Goal: Task Accomplishment & Management: Complete application form

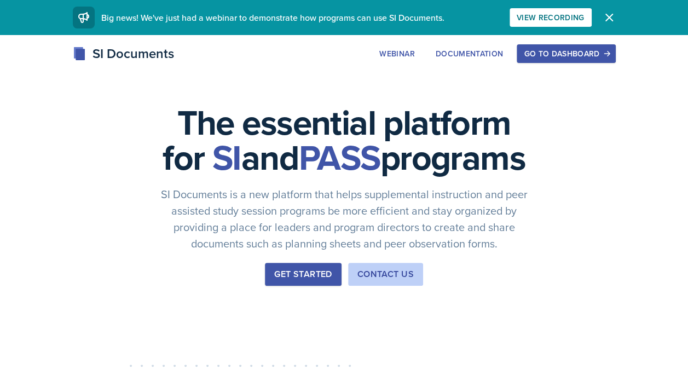
click at [583, 55] on div "Go to Dashboard" at bounding box center [566, 53] width 84 height 9
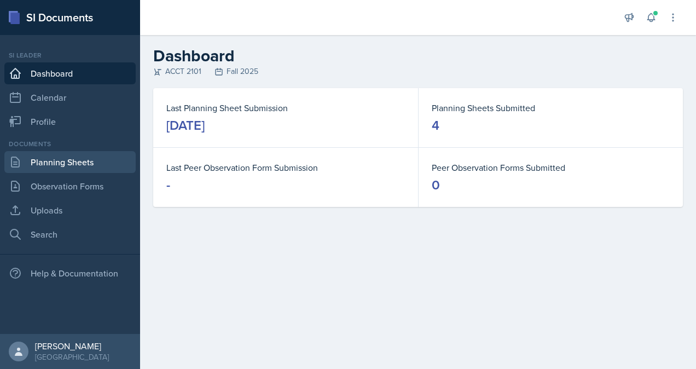
click at [66, 167] on link "Planning Sheets" at bounding box center [69, 162] width 131 height 22
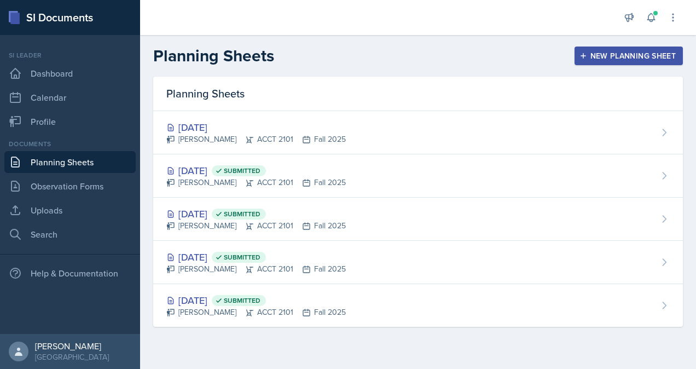
click at [602, 62] on button "New Planning Sheet" at bounding box center [629, 56] width 108 height 19
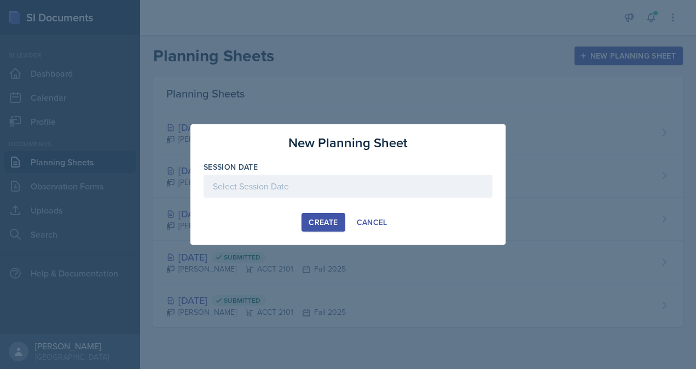
click at [289, 188] on div at bounding box center [348, 186] width 289 height 23
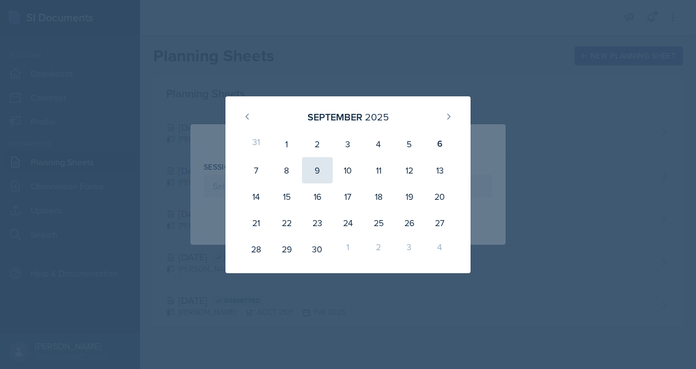
click at [311, 169] on div "9" at bounding box center [317, 170] width 31 height 26
type input "[DATE]"
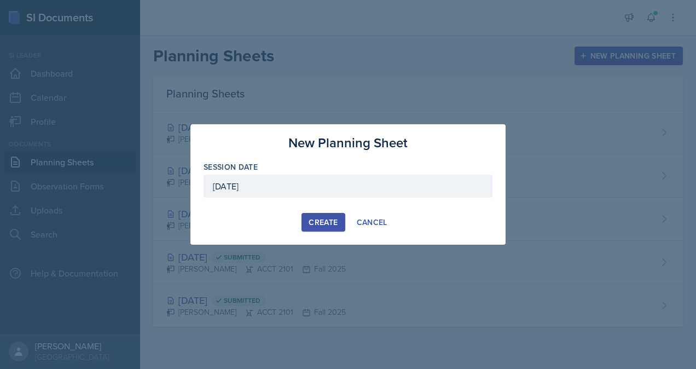
click at [328, 228] on button "Create" at bounding box center [322, 222] width 43 height 19
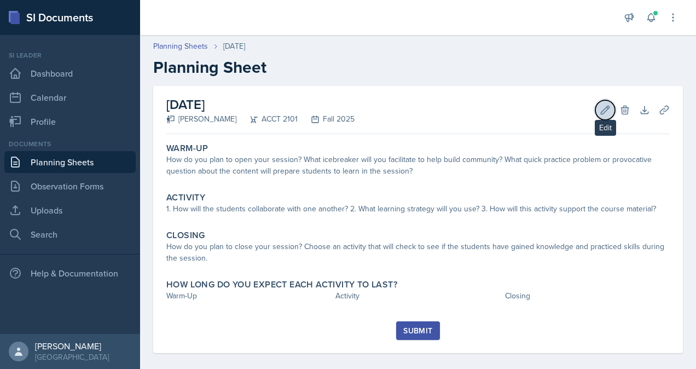
click at [600, 111] on icon at bounding box center [605, 110] width 11 height 11
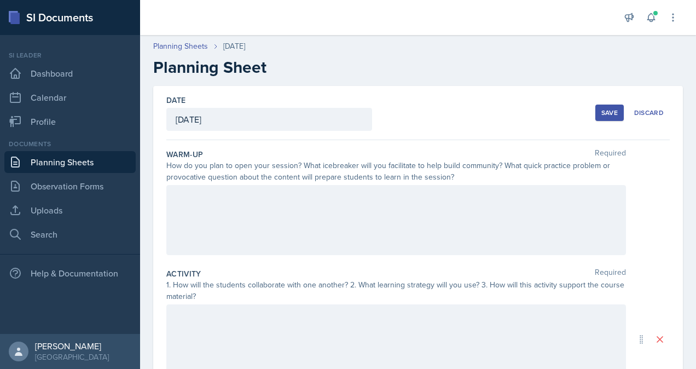
click at [332, 228] on div at bounding box center [396, 220] width 460 height 70
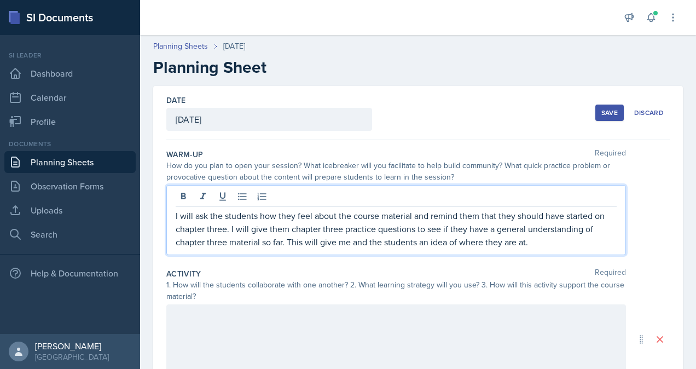
scroll to position [57, 0]
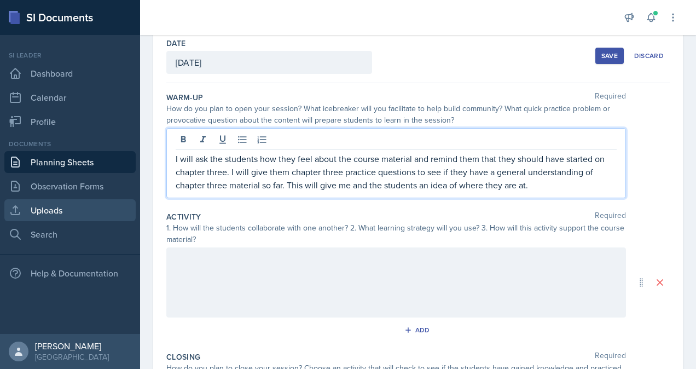
click at [80, 209] on link "Uploads" at bounding box center [69, 210] width 131 height 22
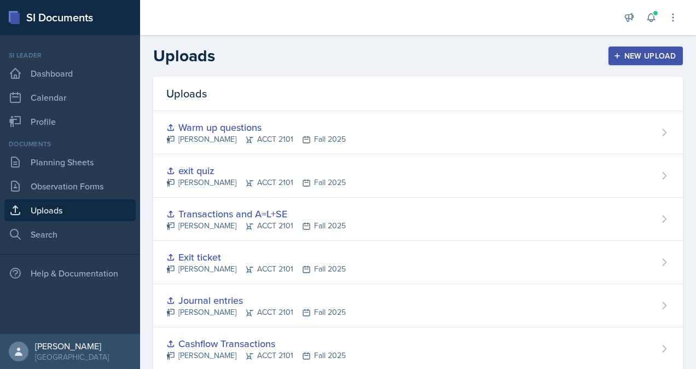
click at [626, 54] on div "New Upload" at bounding box center [646, 55] width 61 height 9
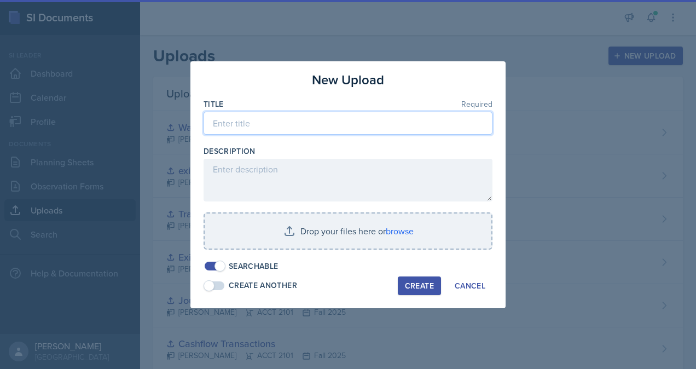
click at [238, 127] on input at bounding box center [348, 123] width 289 height 23
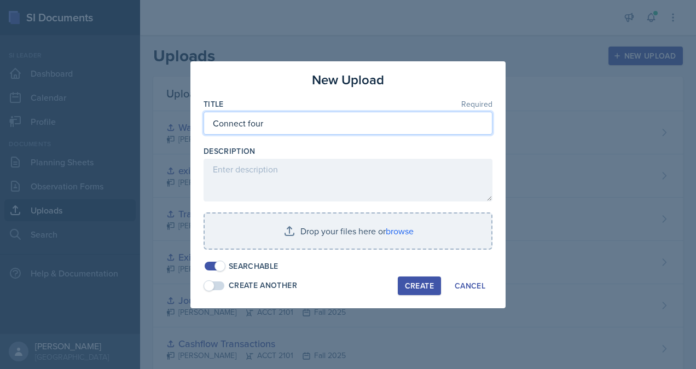
type input "Connect four"
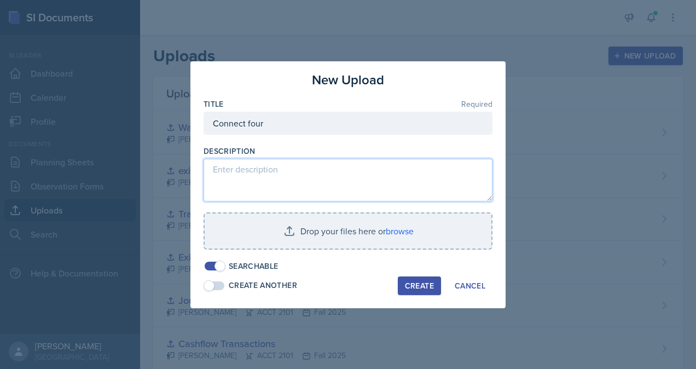
click at [250, 172] on textarea at bounding box center [348, 180] width 289 height 43
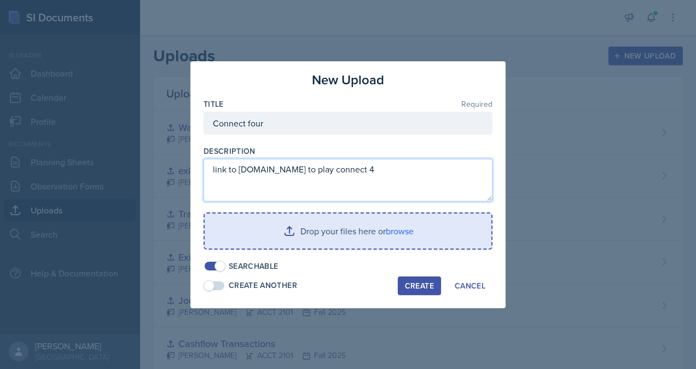
type textarea "link to [DOMAIN_NAME] to play connect 4"
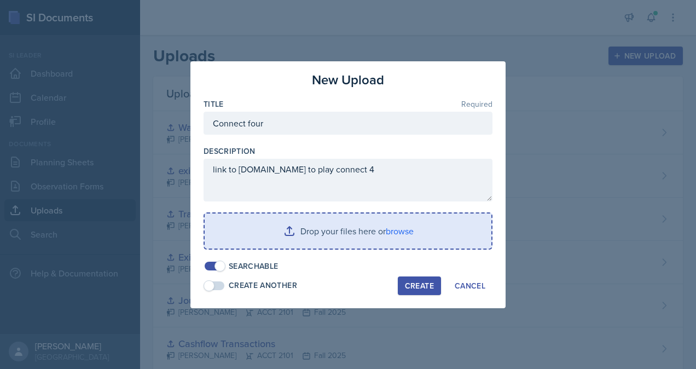
click at [351, 240] on input "file" at bounding box center [348, 230] width 287 height 35
click at [359, 234] on input "file" at bounding box center [348, 230] width 287 height 35
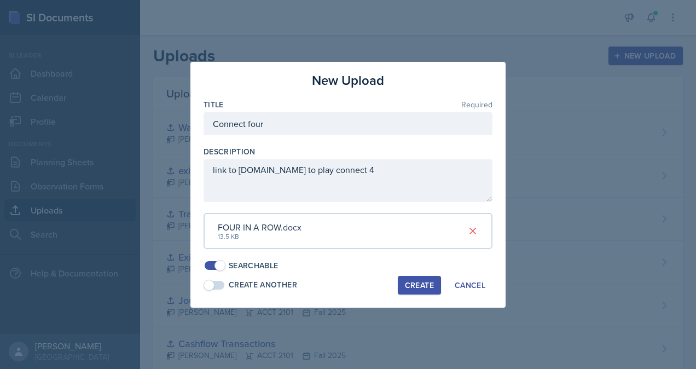
click at [422, 286] on div "Create" at bounding box center [419, 285] width 29 height 9
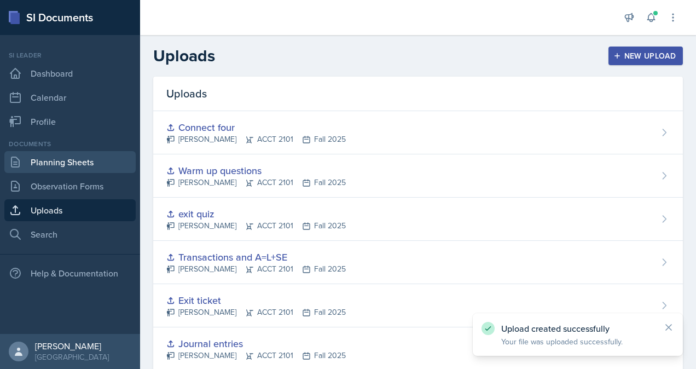
click at [60, 163] on link "Planning Sheets" at bounding box center [69, 162] width 131 height 22
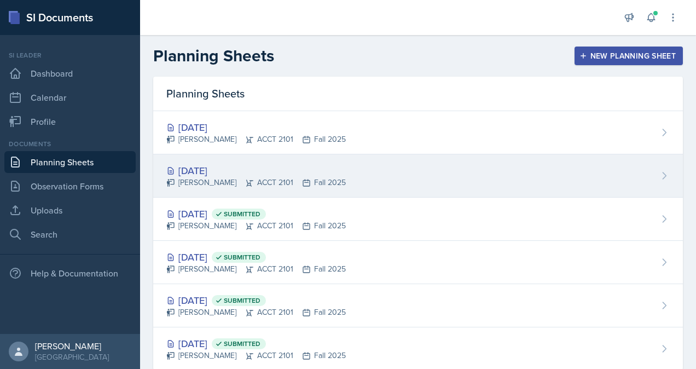
click at [246, 172] on div "[DATE]" at bounding box center [255, 170] width 179 height 15
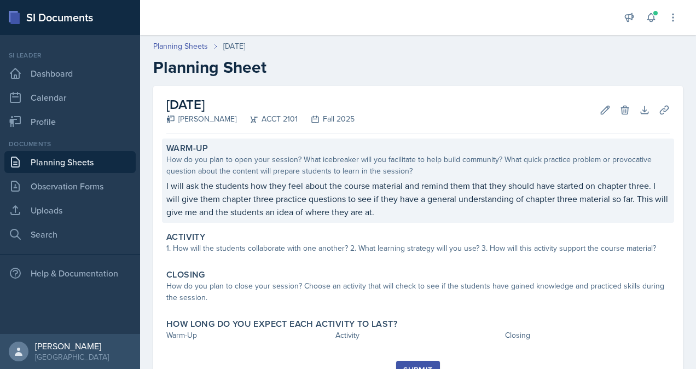
scroll to position [49, 0]
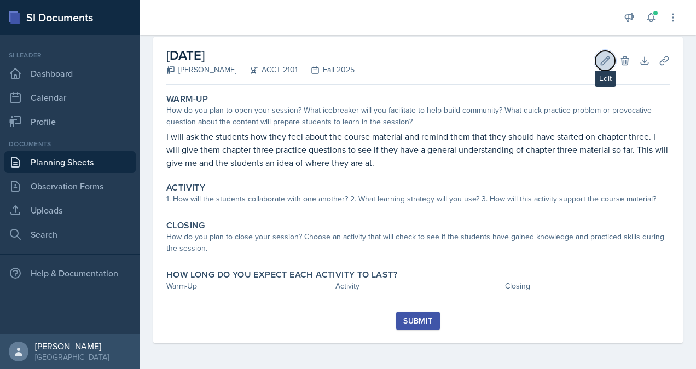
click at [601, 61] on icon at bounding box center [605, 60] width 8 height 8
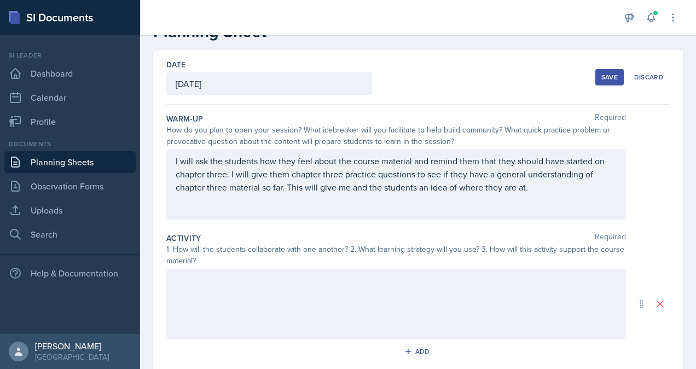
scroll to position [0, 0]
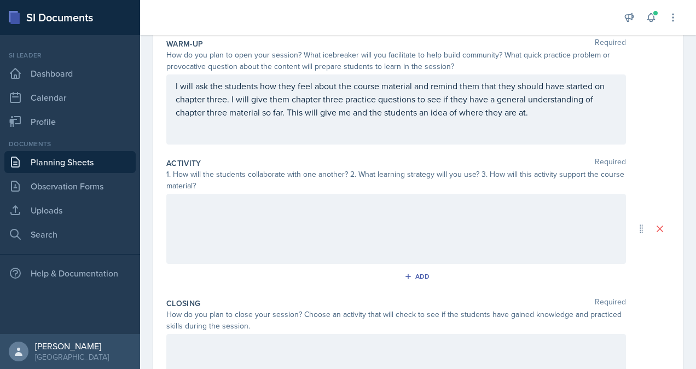
click at [333, 208] on p at bounding box center [396, 205] width 441 height 13
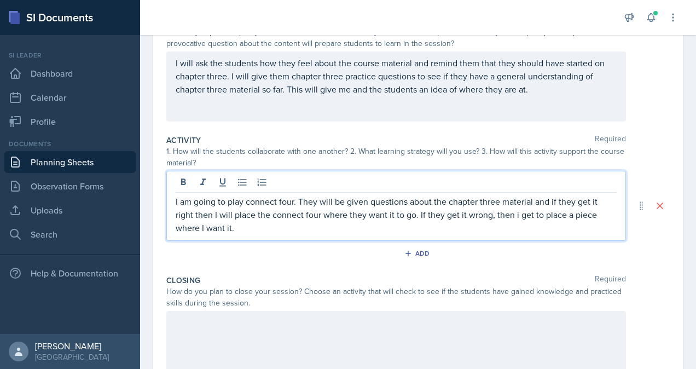
scroll to position [132, 0]
click at [324, 232] on p "I am going to play connect four. They will be given questions about the chapter…" at bounding box center [396, 215] width 441 height 39
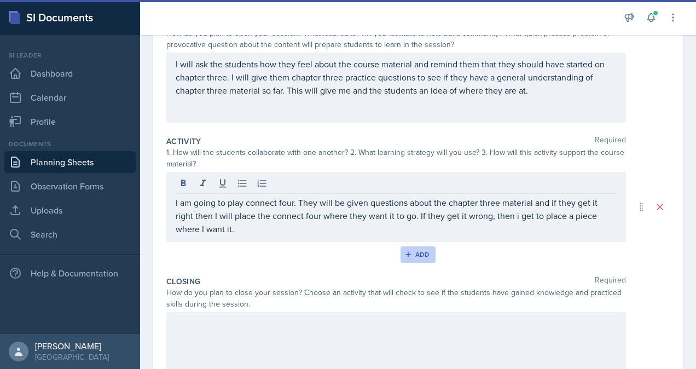
click at [421, 255] on div "Add" at bounding box center [419, 254] width 24 height 9
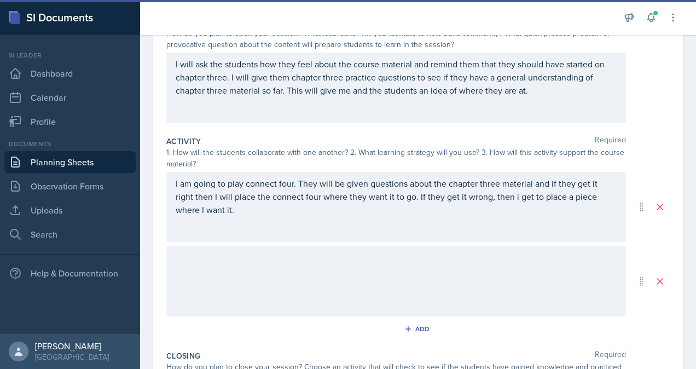
click at [380, 274] on div at bounding box center [396, 281] width 460 height 70
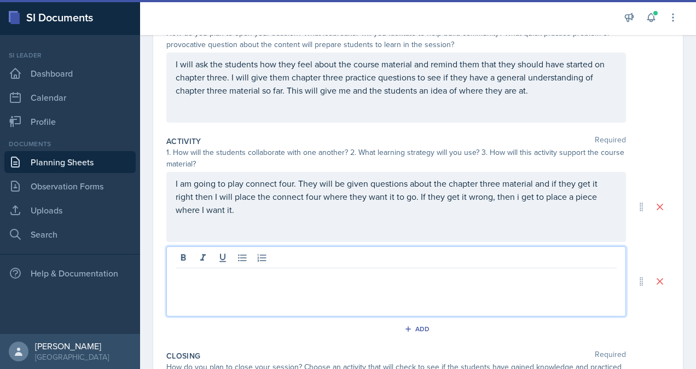
scroll to position [152, 0]
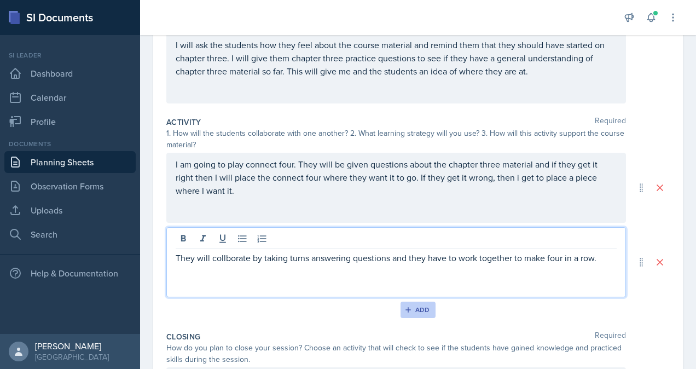
click at [419, 313] on div "Add" at bounding box center [419, 309] width 24 height 9
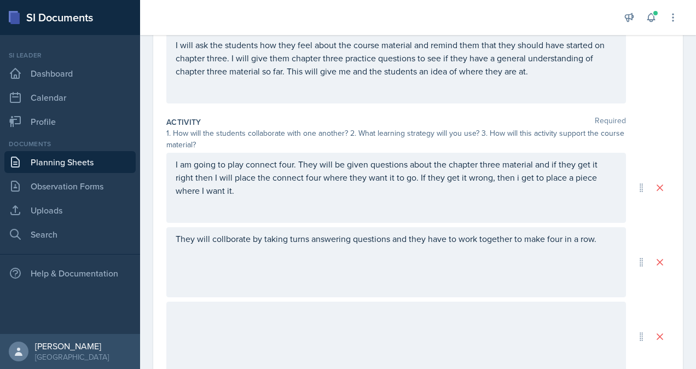
click at [234, 241] on div "They will collborate by taking turns answering questions and they have to work …" at bounding box center [396, 262] width 460 height 70
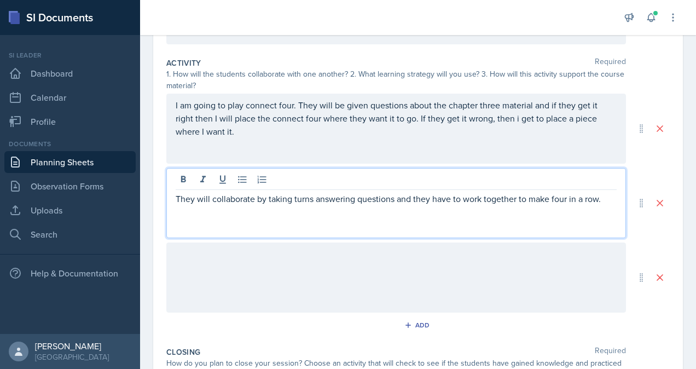
click at [329, 267] on div at bounding box center [396, 277] width 460 height 70
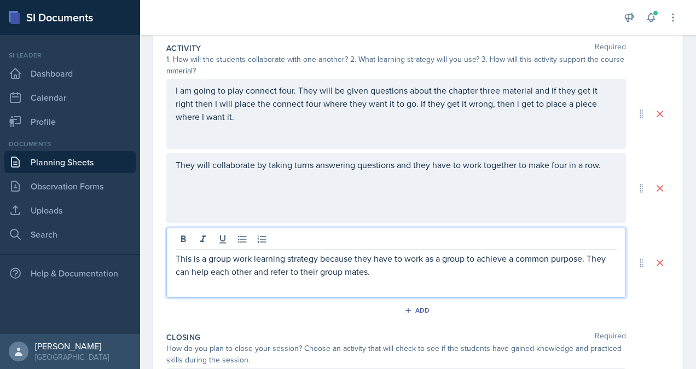
scroll to position [177, 0]
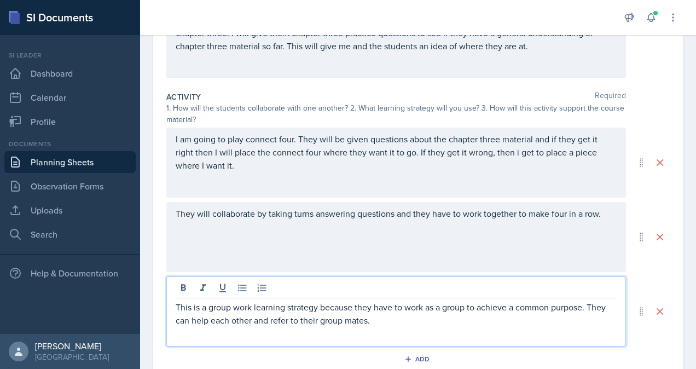
click at [448, 235] on div "They will collaborate by taking turns answering questions and they have to work…" at bounding box center [396, 237] width 460 height 70
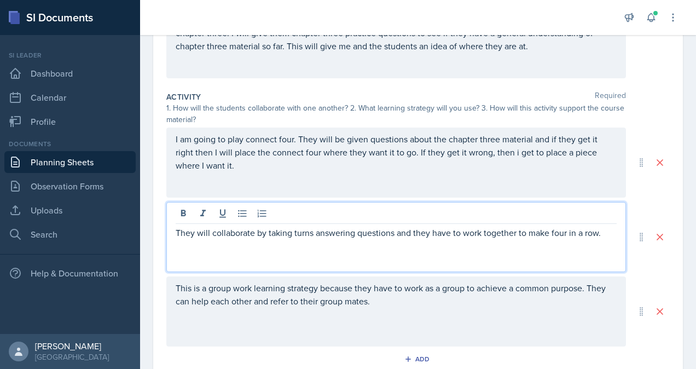
scroll to position [196, 0]
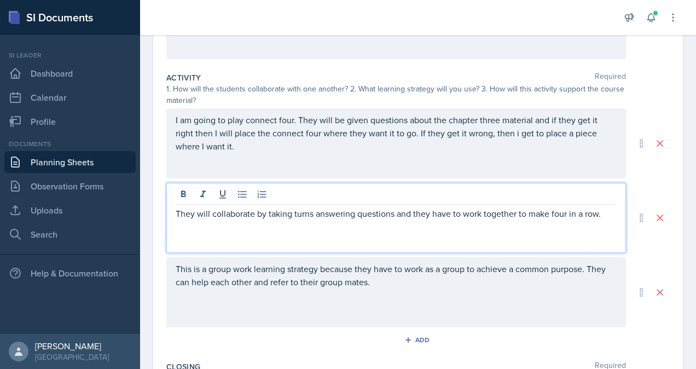
click at [396, 216] on p "They will collaborate by taking turns answering questions and they have to work…" at bounding box center [396, 213] width 441 height 13
click at [617, 215] on div "They will collaborate by taking turns answering questions and they have to work…" at bounding box center [396, 218] width 460 height 70
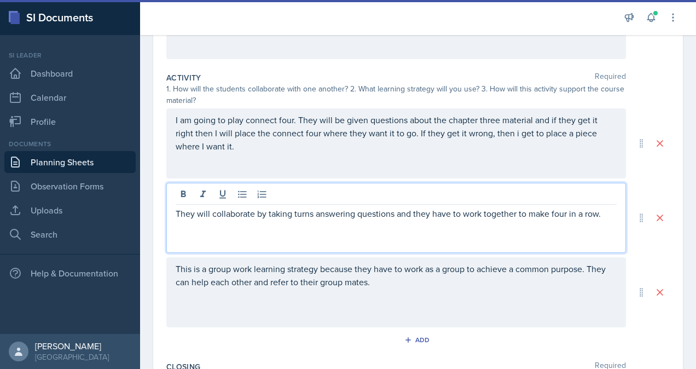
click at [605, 214] on p "They will collaborate by taking turns answering questions and they have to work…" at bounding box center [396, 213] width 441 height 13
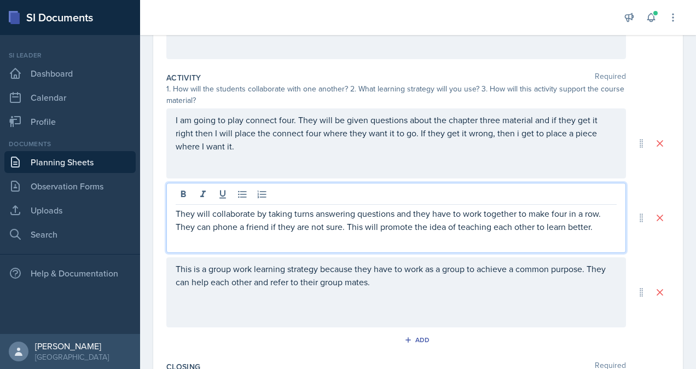
scroll to position [0, 0]
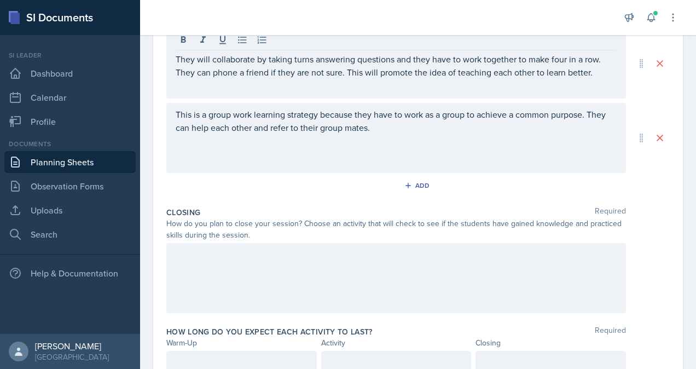
click at [344, 286] on div at bounding box center [396, 278] width 460 height 70
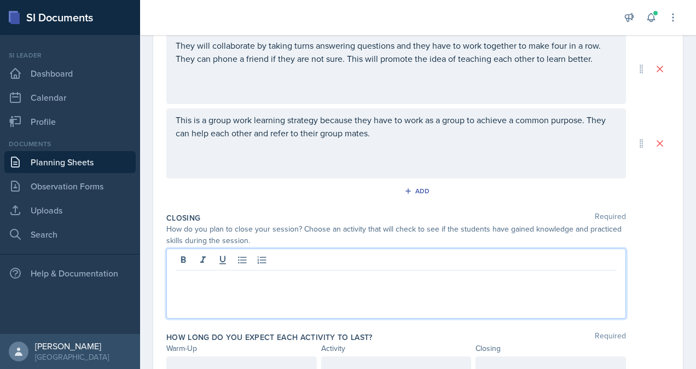
scroll to position [397, 0]
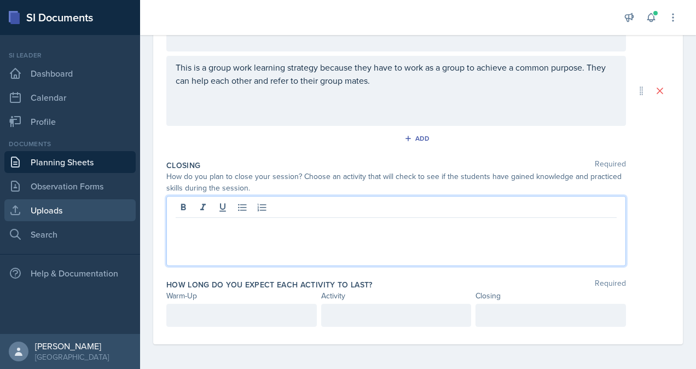
click at [92, 211] on link "Uploads" at bounding box center [69, 210] width 131 height 22
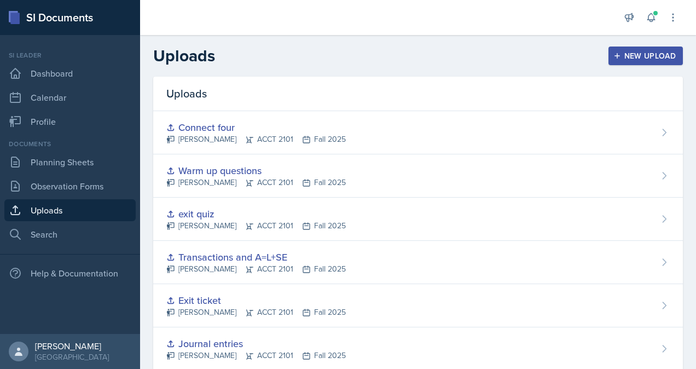
click at [640, 54] on div "New Upload" at bounding box center [646, 55] width 61 height 9
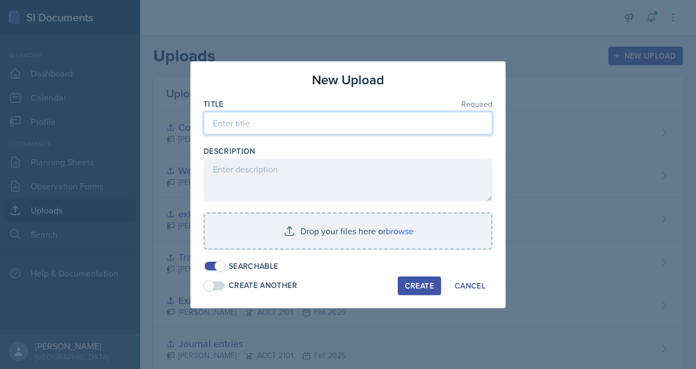
click at [357, 127] on input at bounding box center [348, 123] width 289 height 23
type input "Practice problems for connect four"
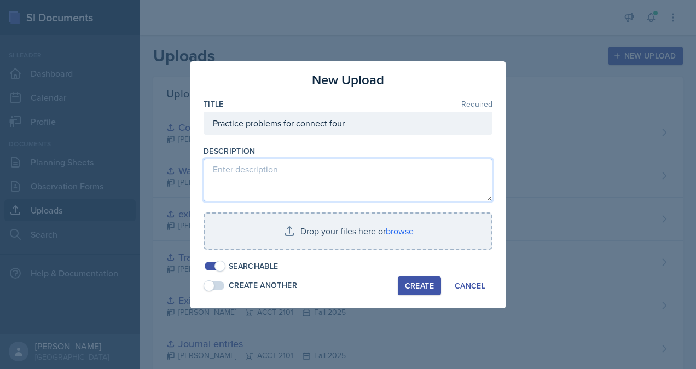
click at [302, 174] on textarea at bounding box center [348, 180] width 289 height 43
type textarea "list of problems with their answers"
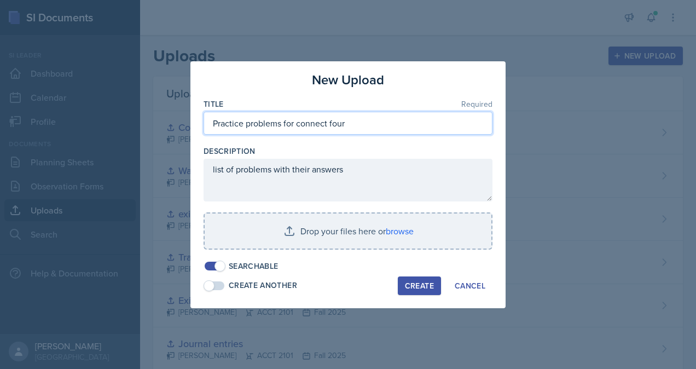
drag, startPoint x: 359, startPoint y: 126, endPoint x: 312, endPoint y: 125, distance: 47.1
click at [312, 125] on input "Practice problems for connect four" at bounding box center [348, 123] width 289 height 23
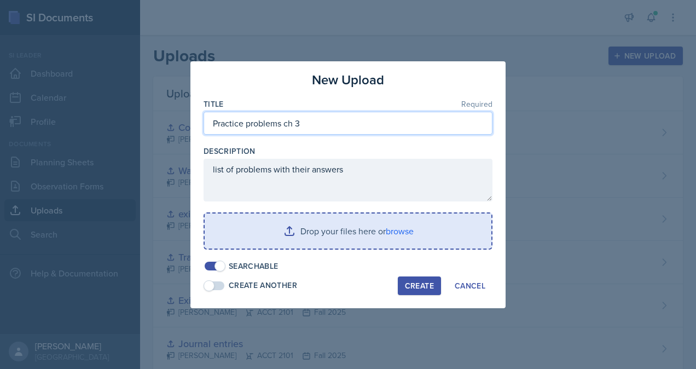
type input "Practice problems ch 3"
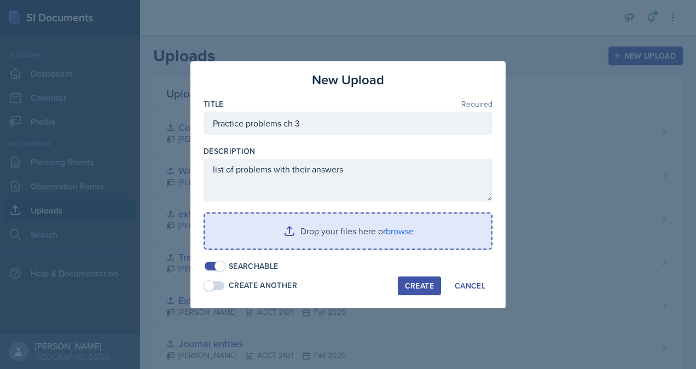
click at [306, 239] on input "file" at bounding box center [348, 230] width 287 height 35
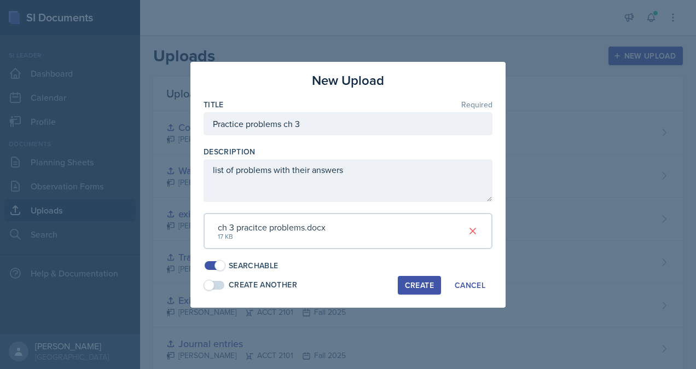
click at [410, 286] on div "Create" at bounding box center [419, 285] width 29 height 9
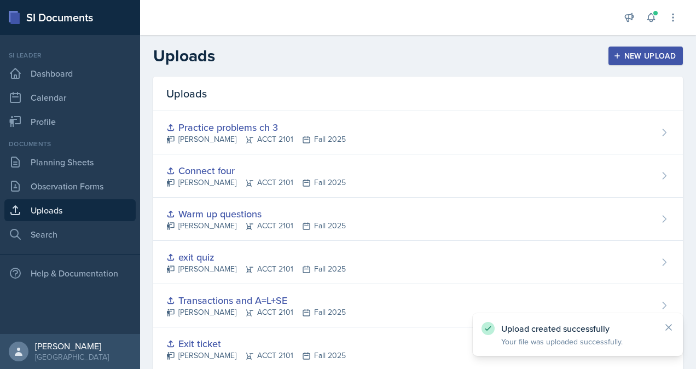
click at [636, 60] on div "New Upload" at bounding box center [646, 55] width 61 height 9
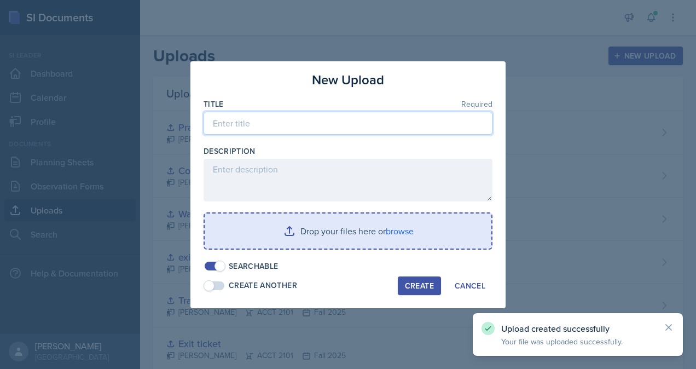
click at [333, 130] on input at bounding box center [348, 123] width 289 height 23
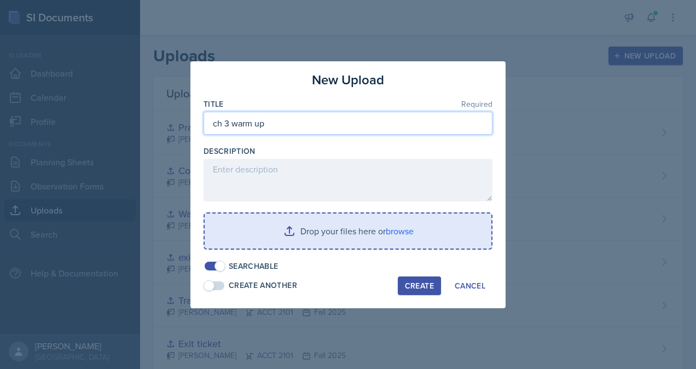
type input "ch 3 warm up"
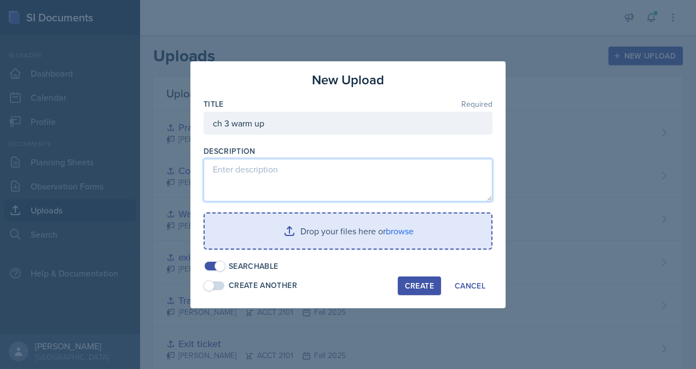
click at [281, 167] on textarea at bounding box center [348, 180] width 289 height 43
type textarea "warm up questions"
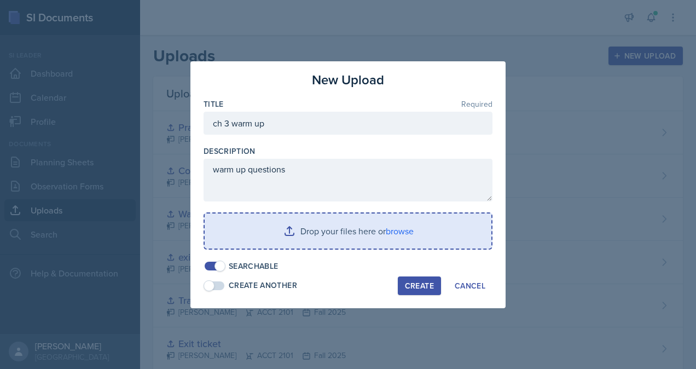
click at [306, 230] on input "file" at bounding box center [348, 230] width 287 height 35
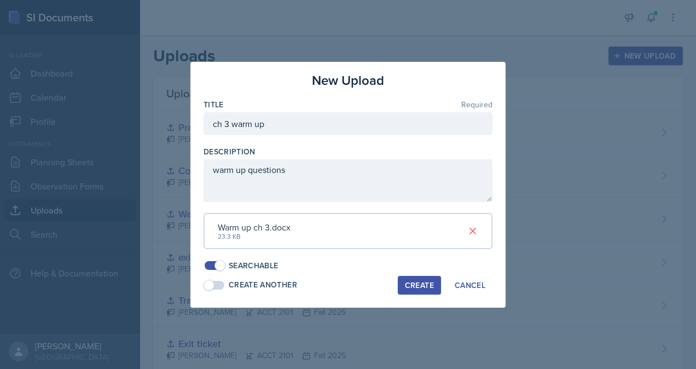
click at [416, 289] on div "Create" at bounding box center [419, 285] width 29 height 9
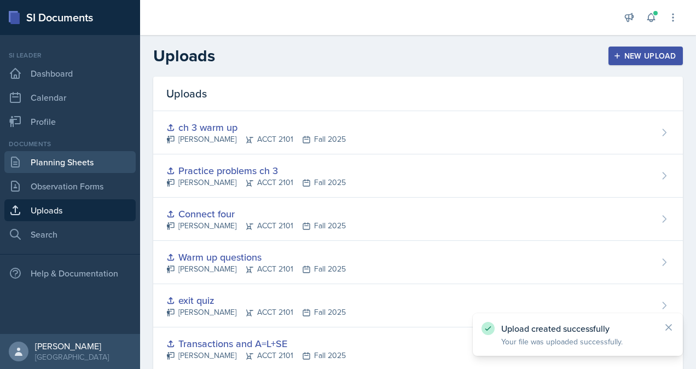
click at [86, 165] on link "Planning Sheets" at bounding box center [69, 162] width 131 height 22
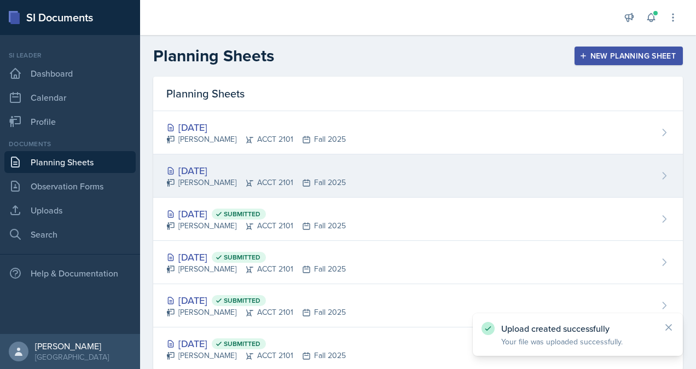
click at [361, 172] on div "[DATE] [PERSON_NAME] ACCT 2101 Fall 2025" at bounding box center [418, 175] width 530 height 43
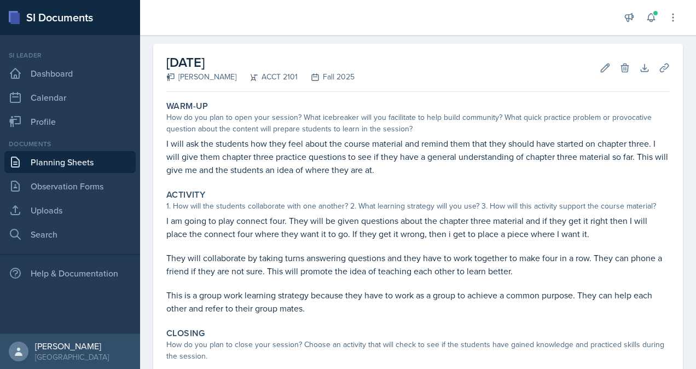
scroll to position [43, 0]
click at [601, 67] on icon at bounding box center [605, 67] width 8 height 8
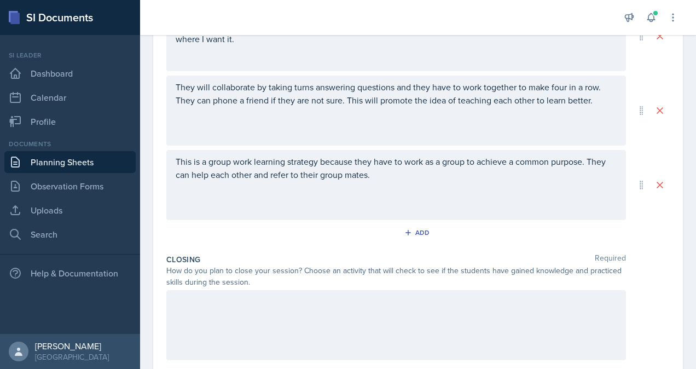
scroll to position [397, 0]
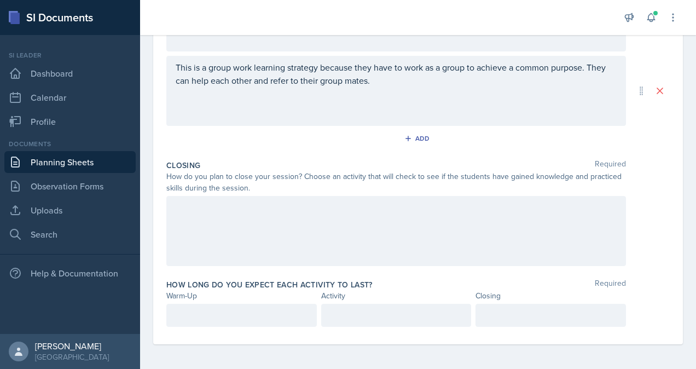
click at [358, 247] on div at bounding box center [396, 231] width 460 height 70
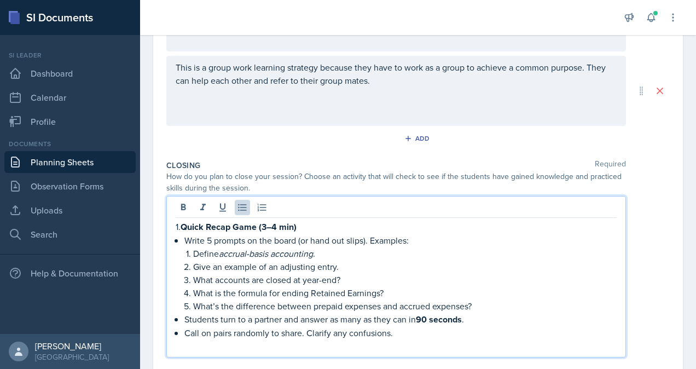
scroll to position [416, 0]
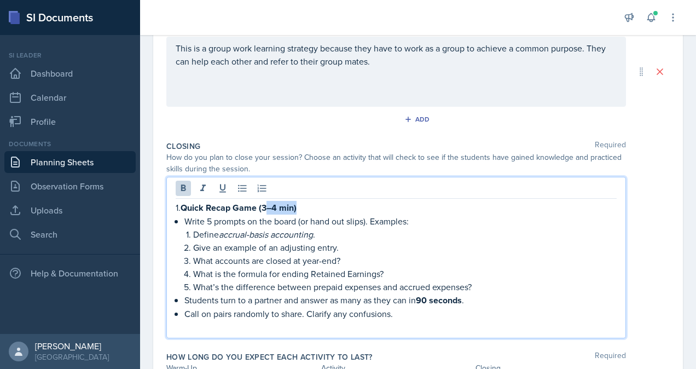
drag, startPoint x: 303, startPoint y: 209, endPoint x: 266, endPoint y: 211, distance: 36.7
click at [266, 211] on p "1. Quick Recap Game (3–4 min)" at bounding box center [396, 208] width 441 height 14
drag, startPoint x: 369, startPoint y: 222, endPoint x: 250, endPoint y: 219, distance: 118.8
click at [250, 219] on p "Write 5 prompts on the board (or hand out slips). Examples:" at bounding box center [400, 220] width 432 height 13
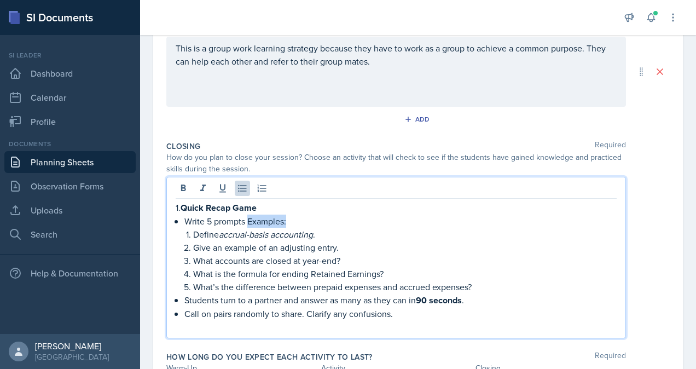
drag, startPoint x: 290, startPoint y: 218, endPoint x: 248, endPoint y: 221, distance: 42.2
click at [248, 221] on p "Write 5 prompts Examples:" at bounding box center [400, 220] width 432 height 13
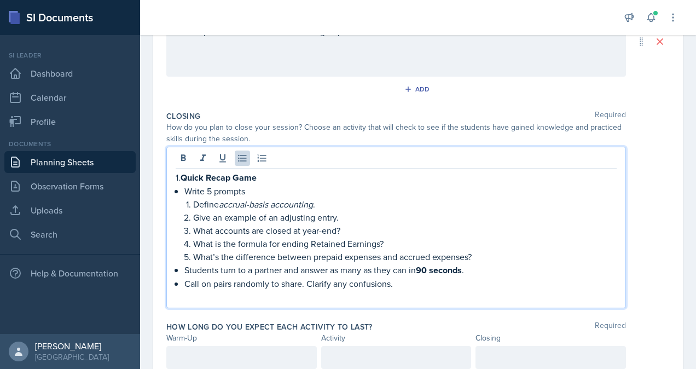
scroll to position [447, 0]
drag, startPoint x: 342, startPoint y: 231, endPoint x: 186, endPoint y: 227, distance: 156.0
click at [193, 227] on li "What accounts are closed at year-end?" at bounding box center [404, 229] width 423 height 13
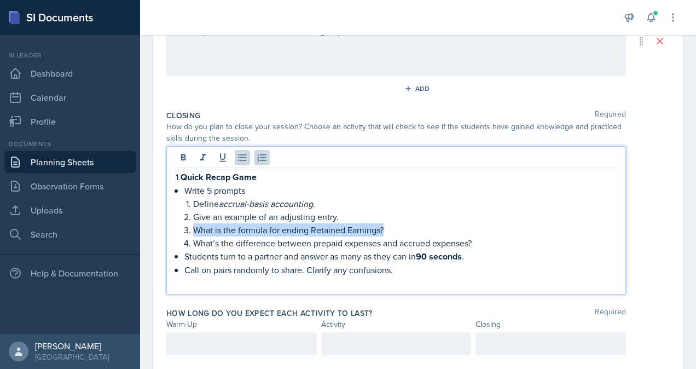
drag, startPoint x: 388, startPoint y: 228, endPoint x: 182, endPoint y: 229, distance: 205.7
click at [182, 229] on div "1. Quick Recap Game Write 5 prompts Define accrual-basis accounting . Give an e…" at bounding box center [396, 229] width 441 height 119
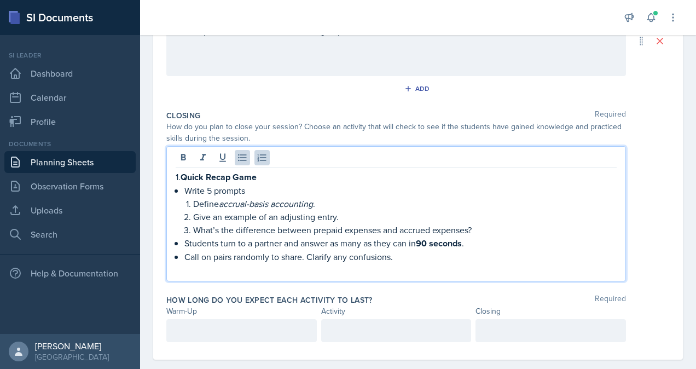
click at [236, 241] on p "Students turn to a partner and answer as many as they can in 90 seconds ." at bounding box center [400, 243] width 432 height 14
click at [410, 257] on p "Call on pairs randomly to share. Clarify any confusions." at bounding box center [400, 256] width 432 height 13
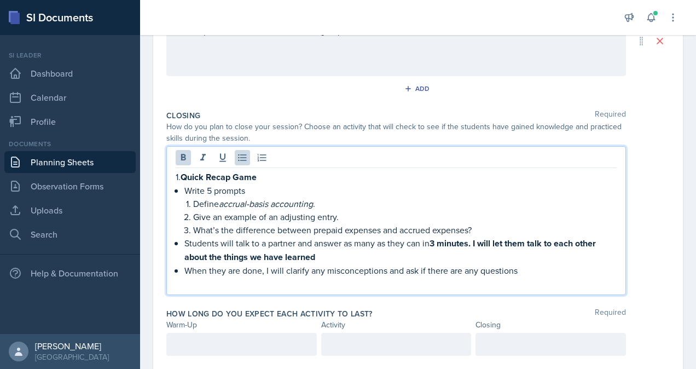
click at [550, 277] on p at bounding box center [396, 283] width 441 height 13
click at [530, 266] on p "When they are done, I will clarify any misconceptions and ask if there are any …" at bounding box center [400, 270] width 432 height 13
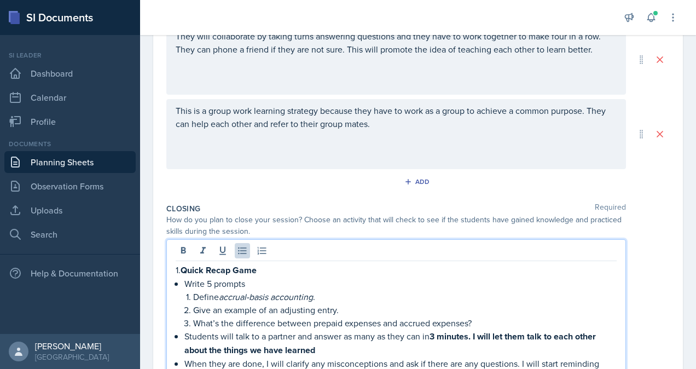
scroll to position [488, 0]
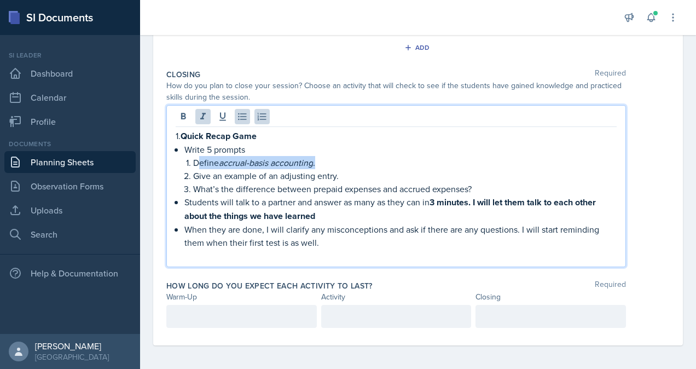
drag, startPoint x: 323, startPoint y: 162, endPoint x: 200, endPoint y: 160, distance: 123.1
click at [200, 160] on p "Define accrual-basis accounting ." at bounding box center [404, 162] width 423 height 13
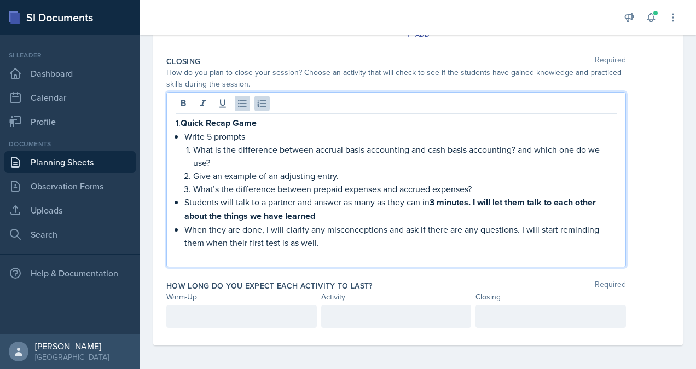
click at [260, 316] on p at bounding box center [242, 316] width 132 height 13
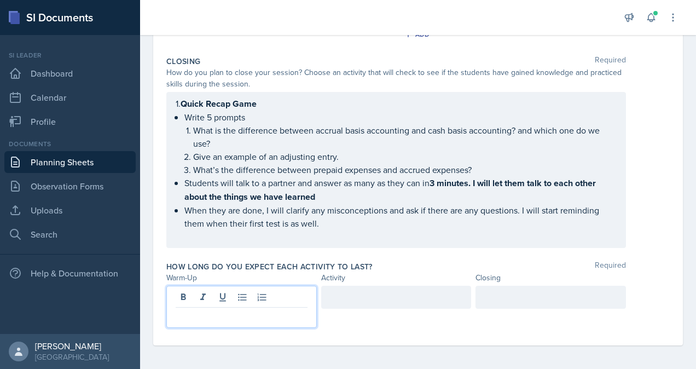
scroll to position [501, 0]
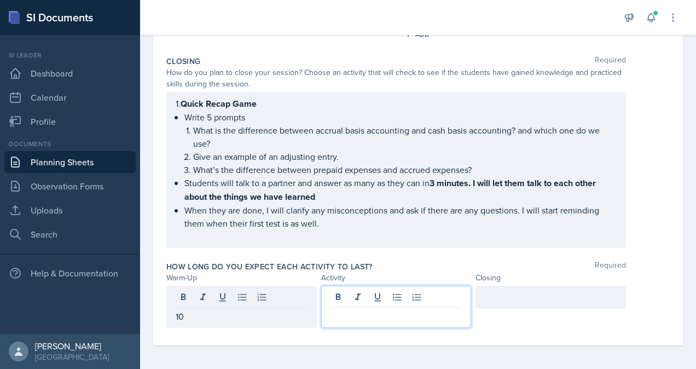
click at [334, 295] on div at bounding box center [396, 307] width 150 height 42
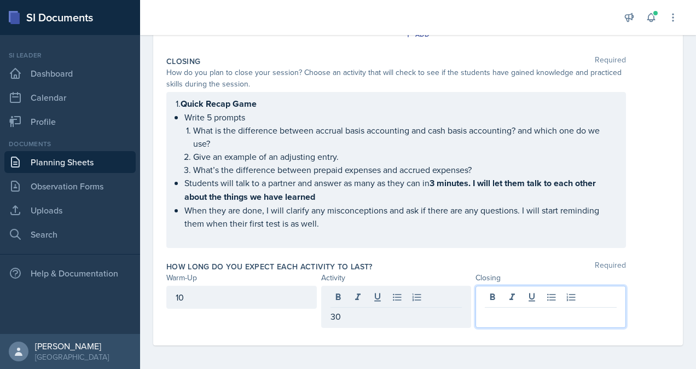
drag, startPoint x: 495, startPoint y: 297, endPoint x: 490, endPoint y: 318, distance: 21.9
click at [490, 318] on p at bounding box center [551, 316] width 132 height 13
click at [434, 323] on div "30" at bounding box center [396, 307] width 150 height 42
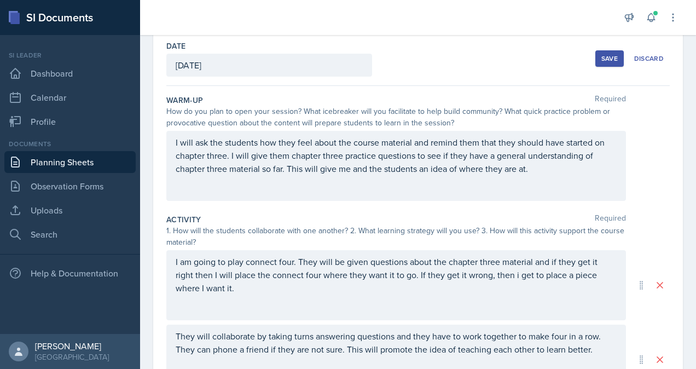
scroll to position [0, 0]
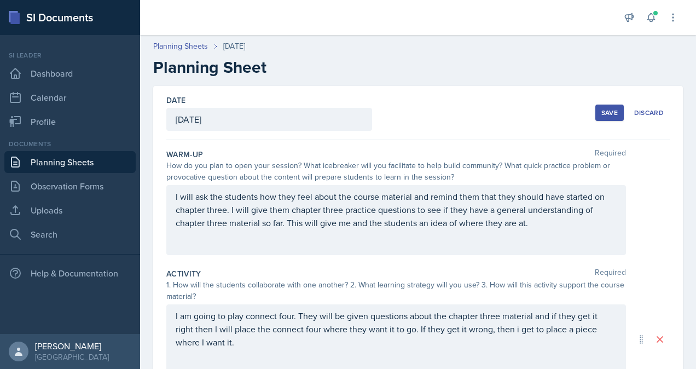
click at [601, 115] on div "Save" at bounding box center [609, 112] width 16 height 9
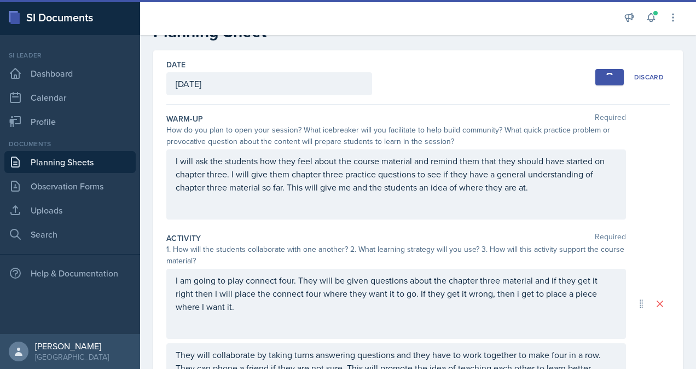
scroll to position [36, 0]
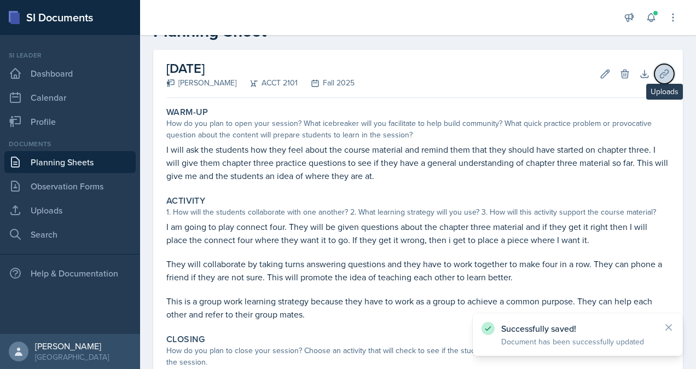
click at [659, 75] on icon at bounding box center [664, 73] width 11 height 11
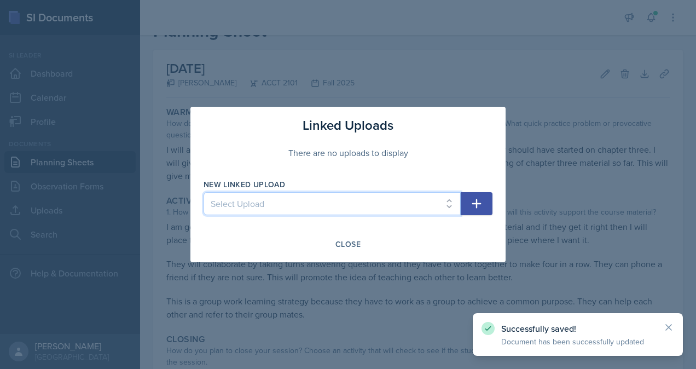
click at [378, 212] on select "Select Upload practice problem Collaborative White board Accounting equation Ca…" at bounding box center [332, 203] width 257 height 23
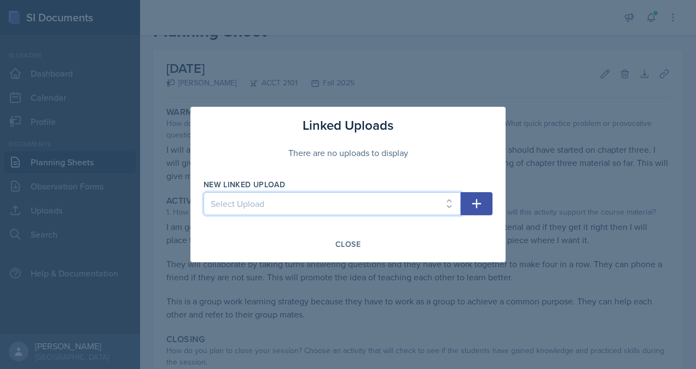
select select "ff6e4103-5e20-4bec-a96f-49a60dc61401"
click at [204, 192] on select "Select Upload practice problem Collaborative White board Accounting equation Ca…" at bounding box center [332, 203] width 257 height 23
click at [481, 206] on icon "button" at bounding box center [476, 203] width 13 height 13
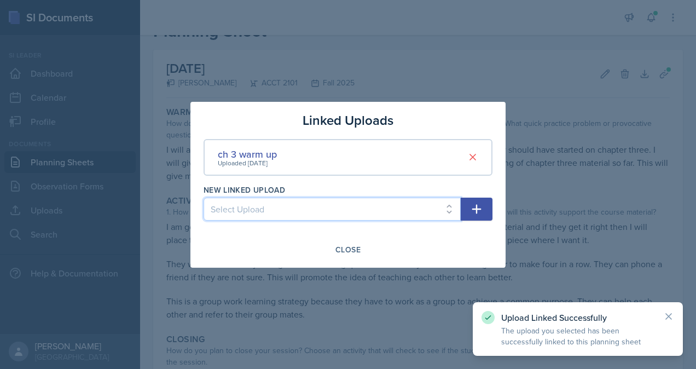
click at [396, 207] on select "Select Upload practice problem Collaborative White board Accounting equation Ca…" at bounding box center [332, 209] width 257 height 23
select select "948a7401-50fd-4fdf-a122-96431ba07d12"
click at [204, 198] on select "Select Upload practice problem Collaborative White board Accounting equation Ca…" at bounding box center [332, 209] width 257 height 23
click at [484, 205] on button "button" at bounding box center [477, 209] width 32 height 23
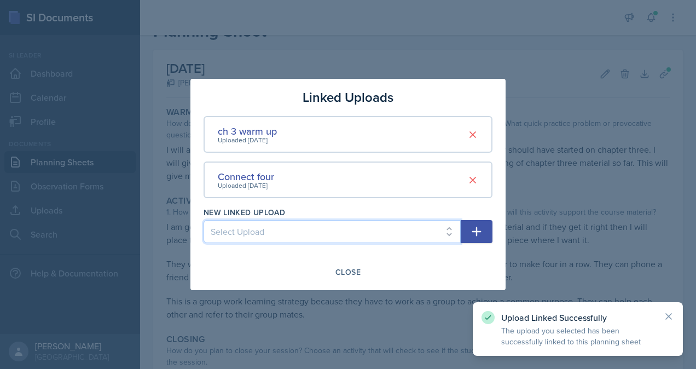
click at [366, 230] on select "Select Upload practice problem Collaborative White board Accounting equation Ca…" at bounding box center [332, 231] width 257 height 23
select select "21c5e5cc-1704-42a4-a86c-850ea1f4c3d2"
click at [204, 220] on select "Select Upload practice problem Collaborative White board Accounting equation Ca…" at bounding box center [332, 231] width 257 height 23
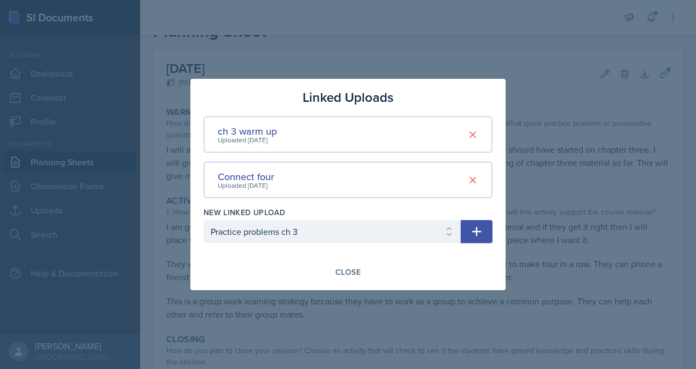
click at [488, 234] on button "button" at bounding box center [477, 231] width 32 height 23
select select
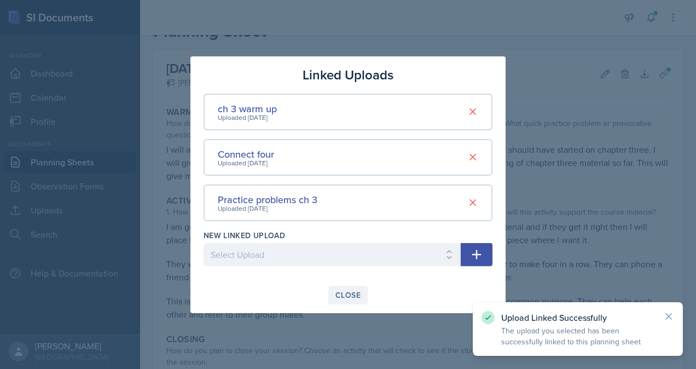
click at [350, 295] on div "Close" at bounding box center [347, 295] width 25 height 9
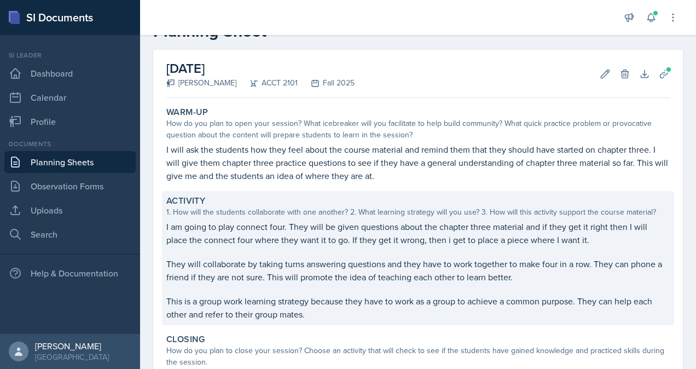
scroll to position [293, 0]
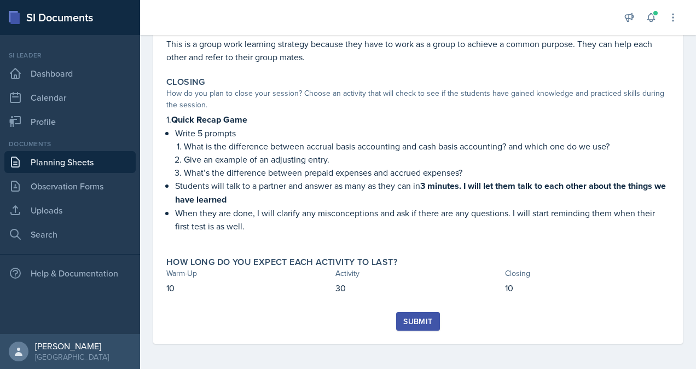
click at [409, 319] on div "Submit" at bounding box center [417, 321] width 29 height 9
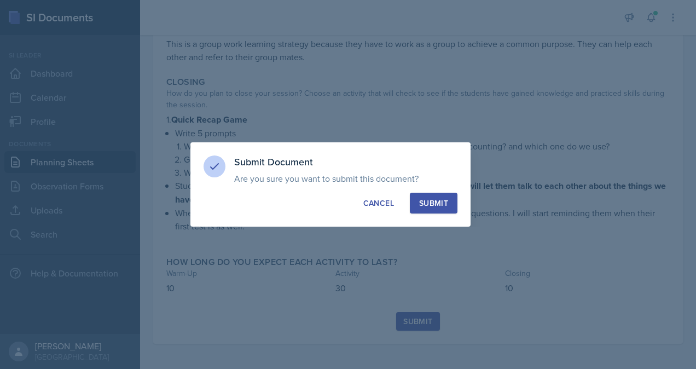
click at [446, 199] on div "Submit" at bounding box center [433, 203] width 29 height 11
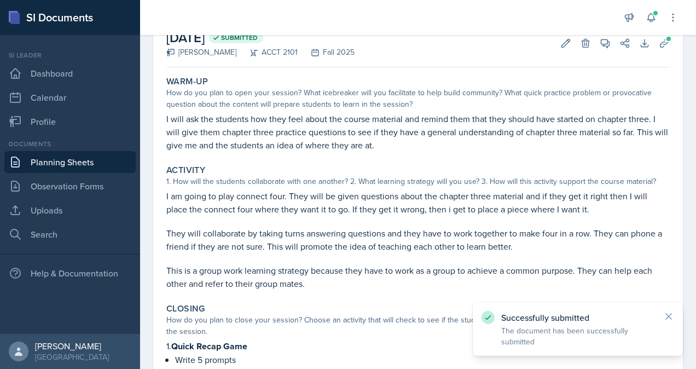
scroll to position [0, 0]
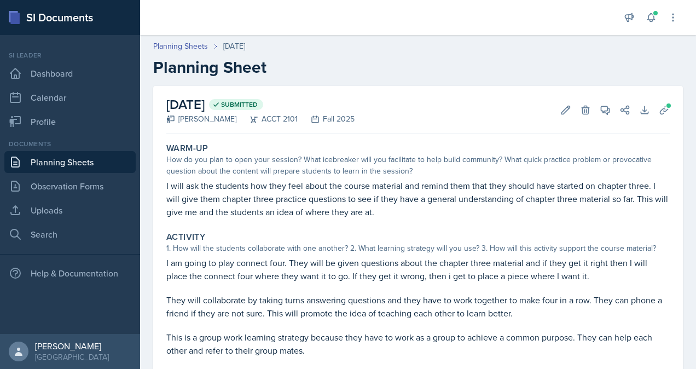
click at [101, 161] on link "Planning Sheets" at bounding box center [69, 162] width 131 height 22
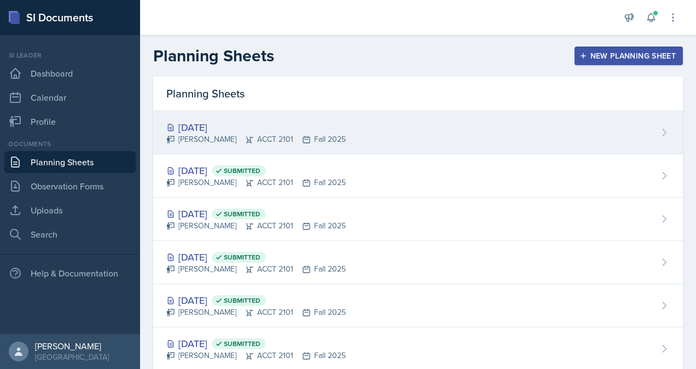
click at [269, 131] on div "[DATE]" at bounding box center [255, 127] width 179 height 15
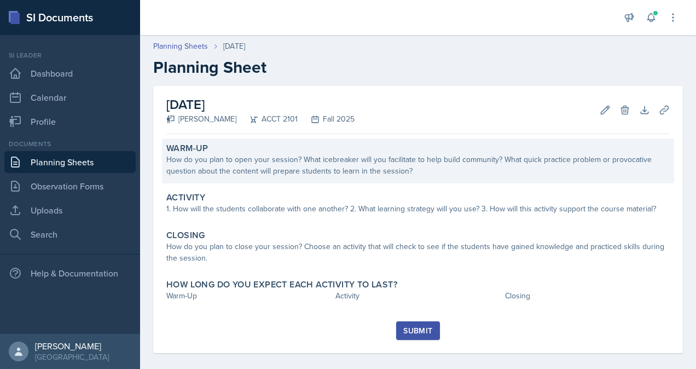
scroll to position [10, 0]
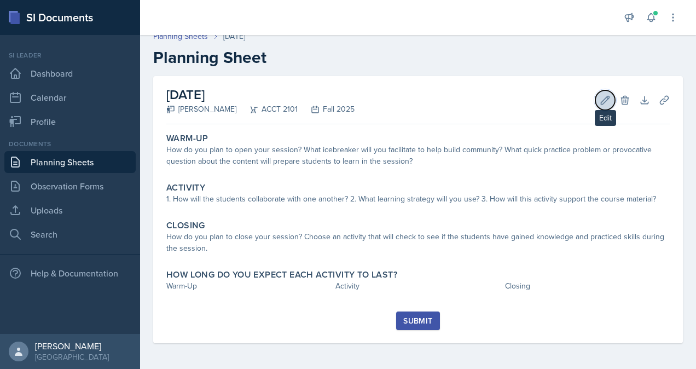
click at [603, 103] on button "Edit" at bounding box center [605, 100] width 20 height 20
